Goal: Information Seeking & Learning: Learn about a topic

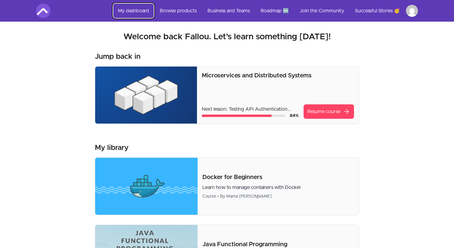
click at [137, 11] on link "My dashboard" at bounding box center [133, 11] width 41 height 14
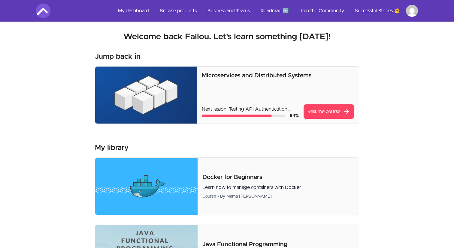
click at [43, 9] on img at bounding box center [43, 11] width 14 height 14
click at [186, 11] on link "Browse products" at bounding box center [178, 11] width 47 height 14
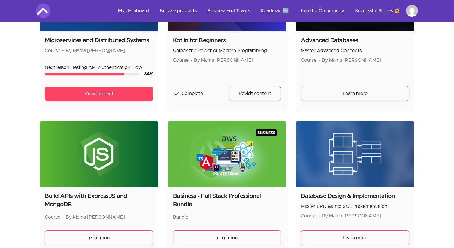
scroll to position [192, 0]
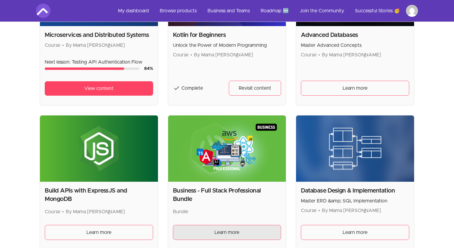
click at [188, 225] on link "Learn more" at bounding box center [227, 232] width 108 height 15
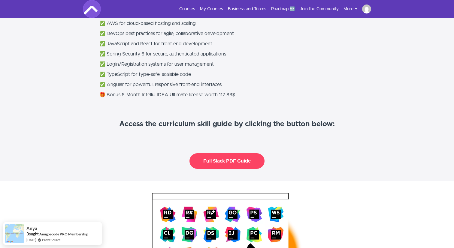
scroll to position [645, 0]
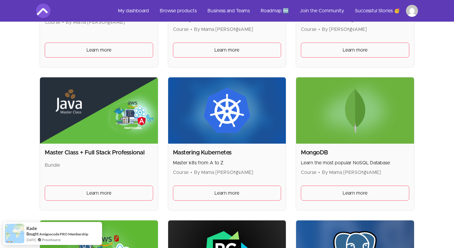
scroll to position [1139, 0]
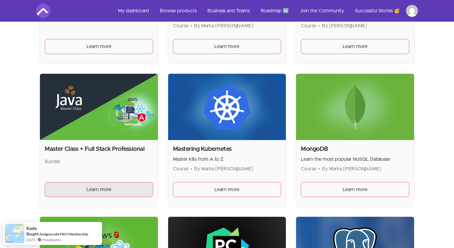
click at [80, 187] on link "Learn more" at bounding box center [99, 189] width 108 height 15
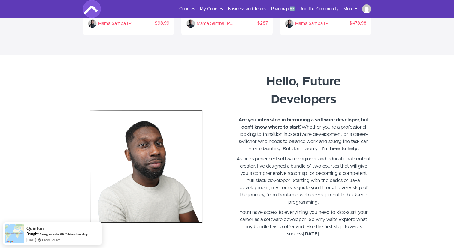
scroll to position [357, 0]
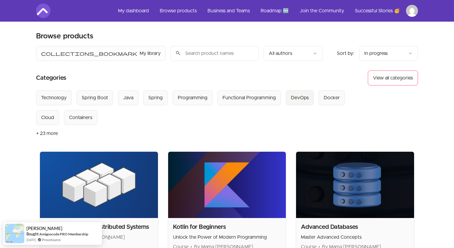
click at [297, 93] on button "DevOps" at bounding box center [300, 97] width 28 height 15
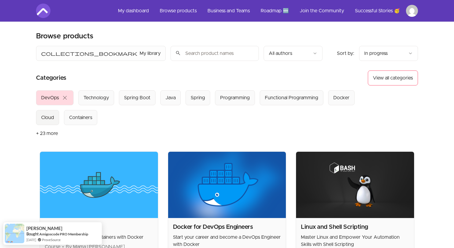
click at [48, 116] on div "Cloud" at bounding box center [47, 117] width 13 height 7
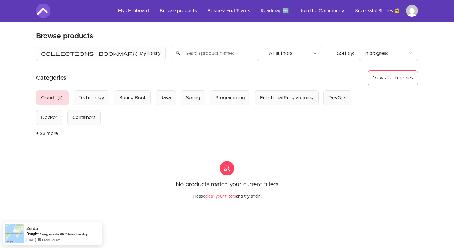
click at [62, 101] on span "close" at bounding box center [59, 97] width 7 height 7
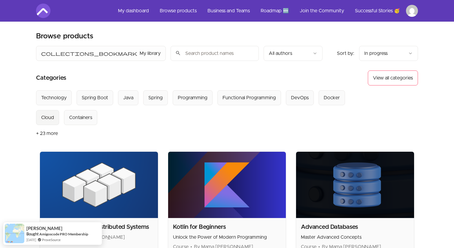
click at [52, 115] on div "Cloud" at bounding box center [47, 117] width 13 height 7
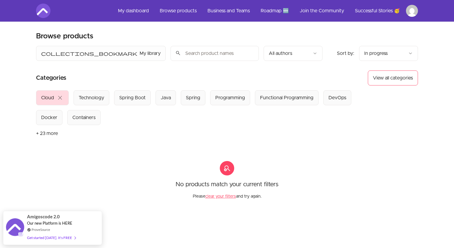
click at [58, 96] on span "close" at bounding box center [59, 97] width 7 height 7
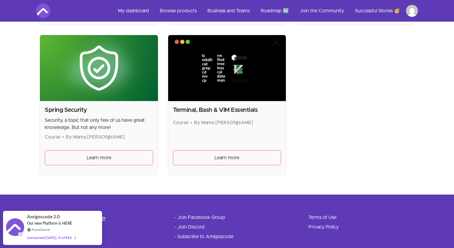
scroll to position [1784, 0]
